Goal: Navigation & Orientation: Find specific page/section

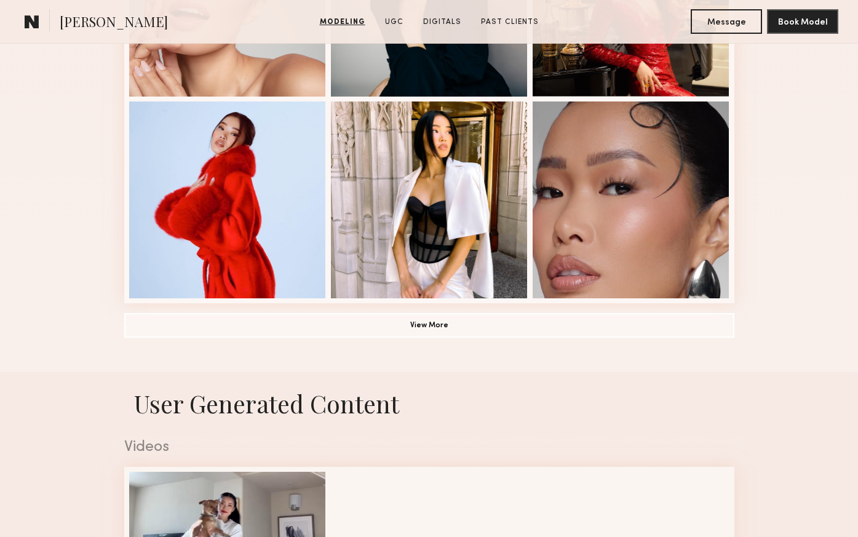
scroll to position [1058, 0]
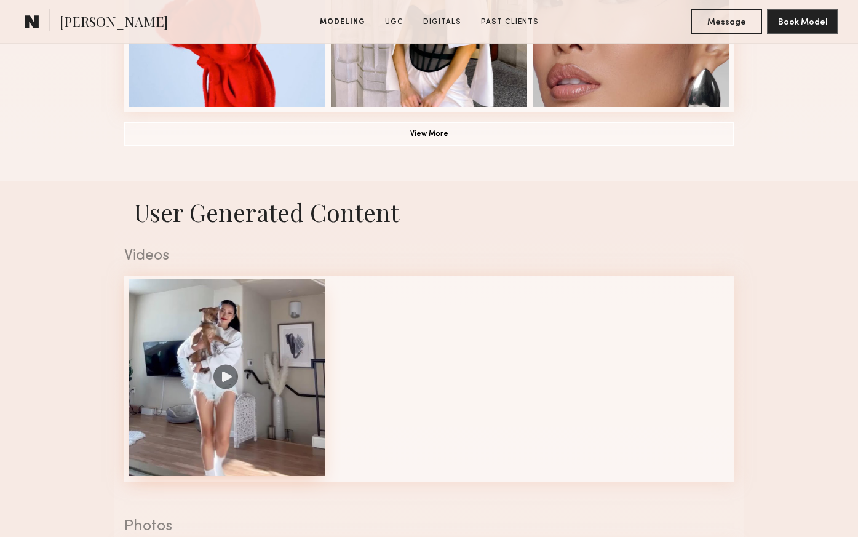
click at [229, 353] on div at bounding box center [227, 377] width 197 height 197
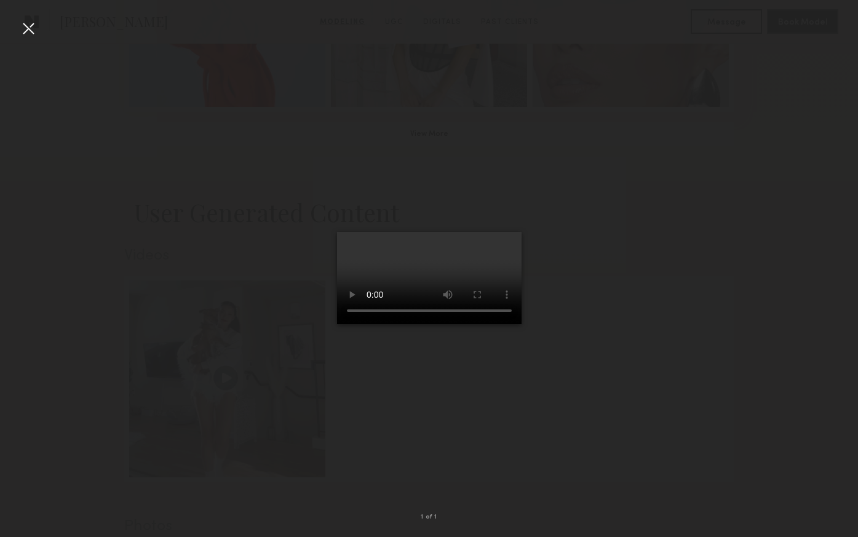
click at [31, 30] on div at bounding box center [28, 28] width 20 height 20
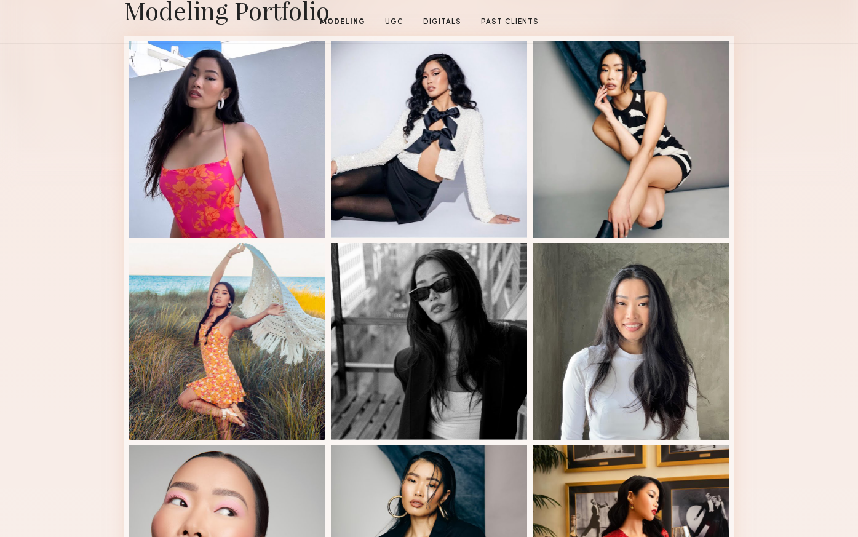
scroll to position [156, 0]
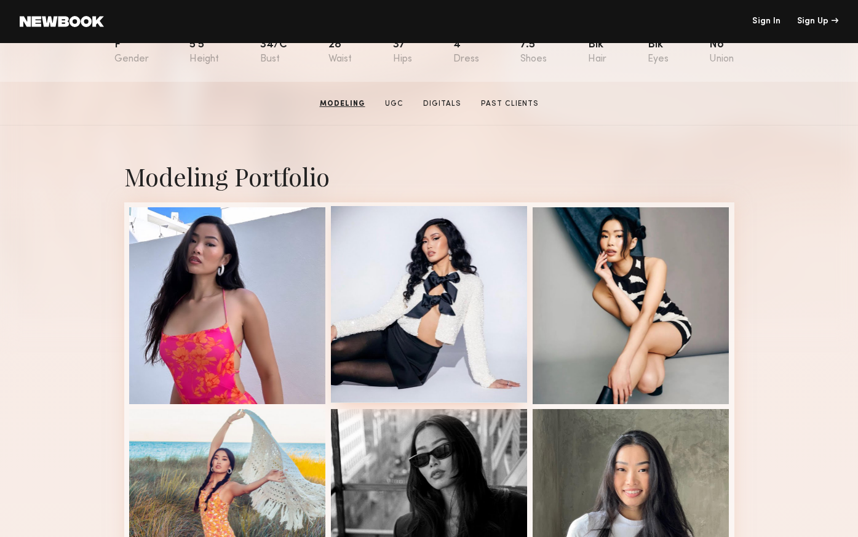
click at [477, 260] on div at bounding box center [429, 304] width 197 height 197
